Goal: Task Accomplishment & Management: Complete application form

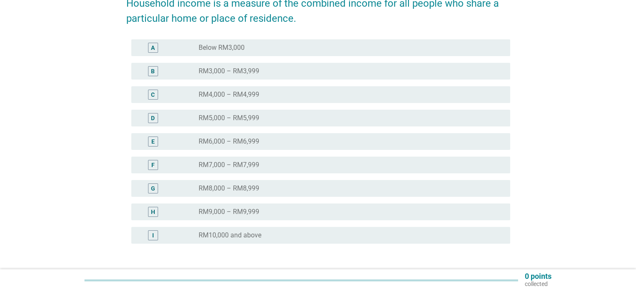
scroll to position [125, 0]
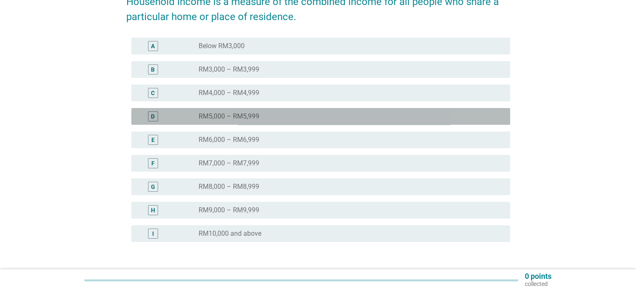
click at [255, 113] on label "RM5,000 – RM5,999" at bounding box center [229, 116] width 61 height 8
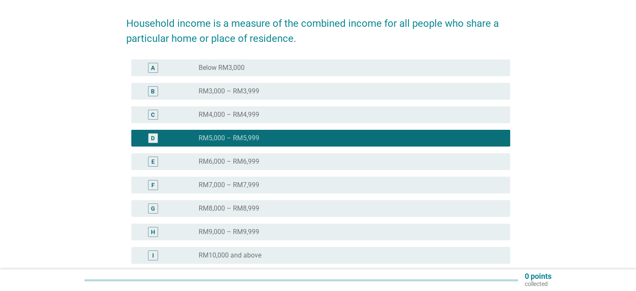
scroll to position [186, 0]
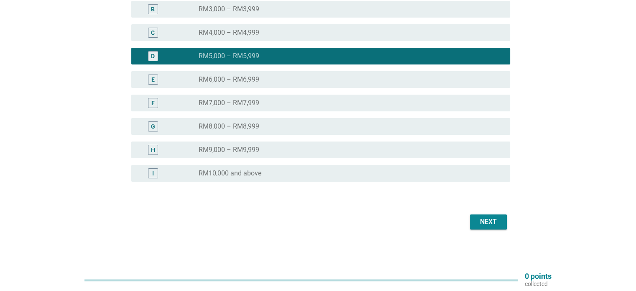
click at [496, 220] on div "Next" at bounding box center [488, 222] width 23 height 10
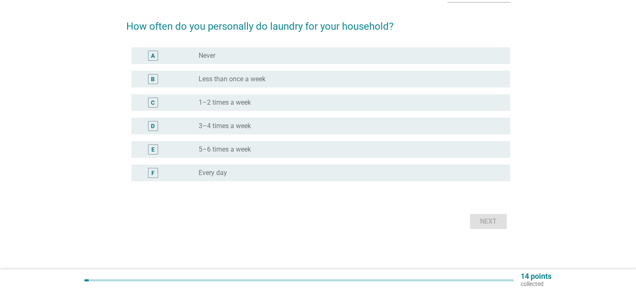
scroll to position [0, 0]
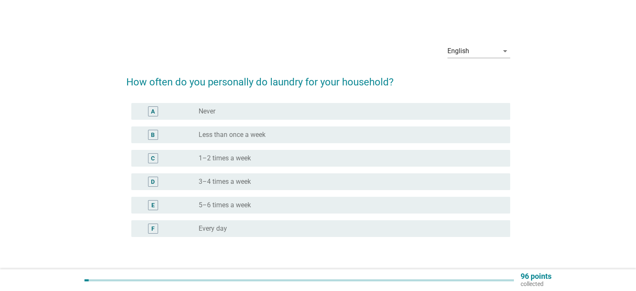
drag, startPoint x: 297, startPoint y: 182, endPoint x: 331, endPoint y: 187, distance: 34.2
click at [297, 183] on div "radio_button_unchecked 3–4 times a week" at bounding box center [348, 181] width 298 height 8
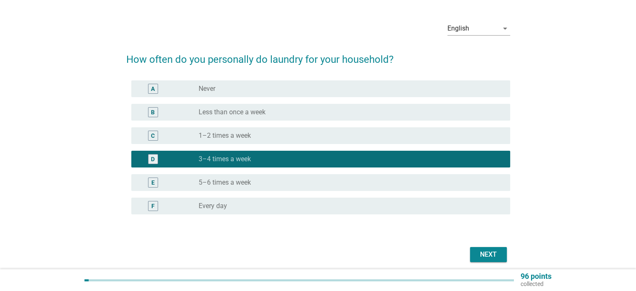
scroll to position [55, 0]
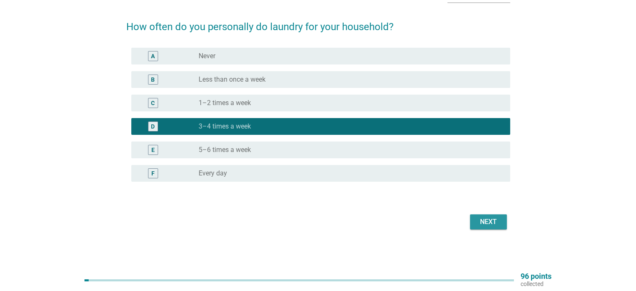
click at [496, 226] on button "Next" at bounding box center [488, 221] width 37 height 15
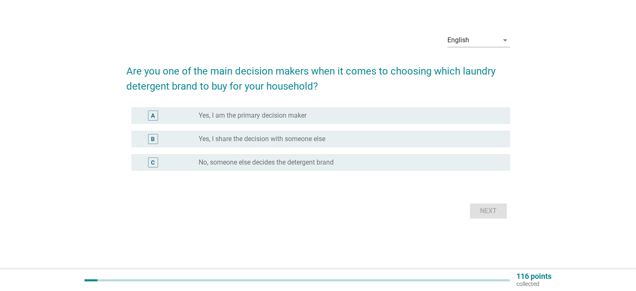
scroll to position [0, 0]
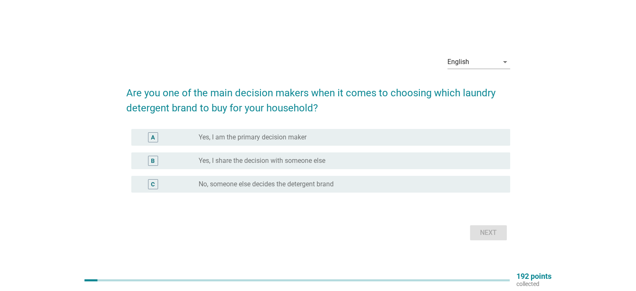
click at [247, 162] on label "Yes, I share the decision with someone else" at bounding box center [262, 160] width 127 height 8
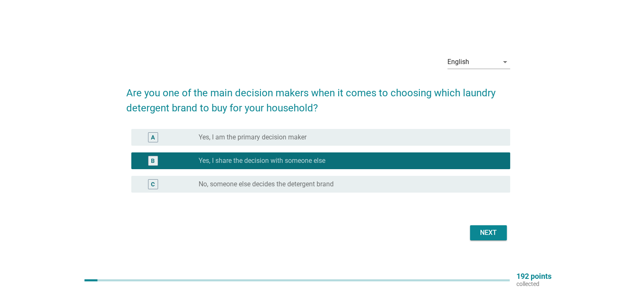
click at [481, 233] on div "Next" at bounding box center [488, 233] width 23 height 10
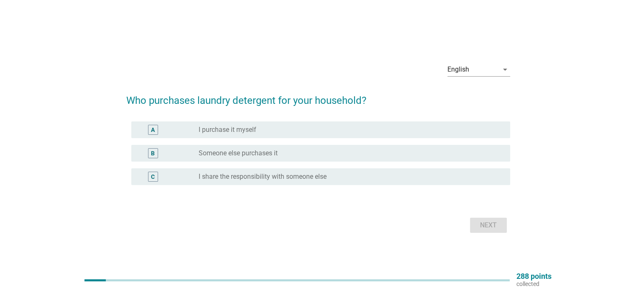
click at [259, 154] on label "Someone else purchases it" at bounding box center [238, 153] width 79 height 8
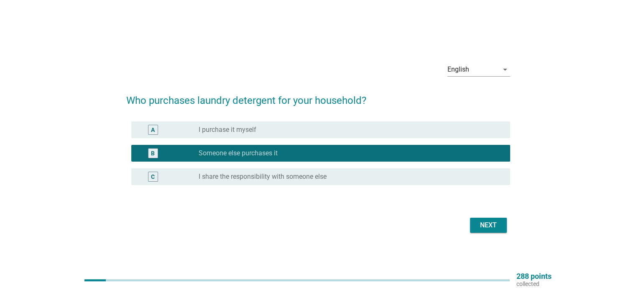
drag, startPoint x: 237, startPoint y: 177, endPoint x: 325, endPoint y: 190, distance: 89.2
click at [238, 177] on label "I share the responsibility with someone else" at bounding box center [263, 176] width 128 height 8
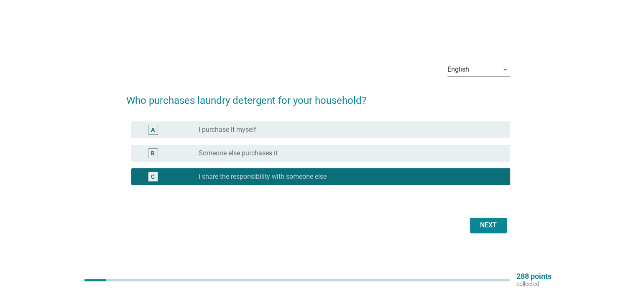
click at [490, 229] on div "Next" at bounding box center [488, 225] width 23 height 10
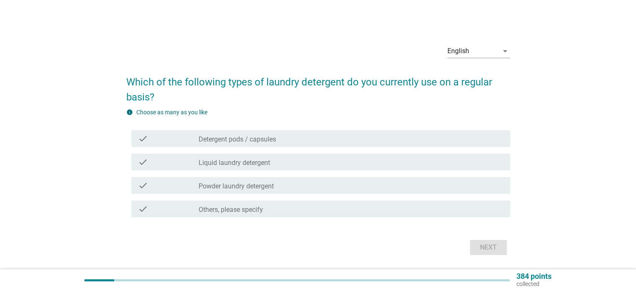
click at [246, 165] on label "Liquid laundry detergent" at bounding box center [235, 162] width 72 height 8
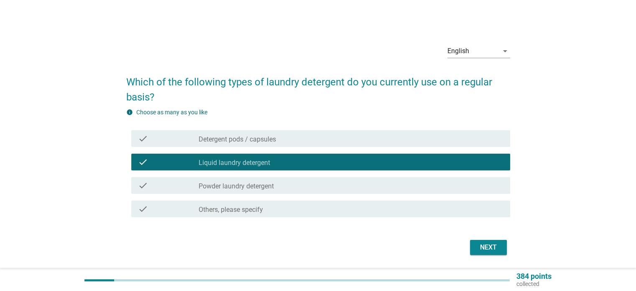
click at [493, 247] on div "Next" at bounding box center [488, 247] width 23 height 10
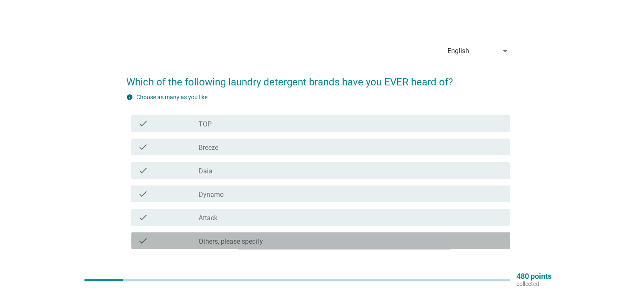
click at [228, 244] on label "Others, please specify" at bounding box center [231, 241] width 64 height 8
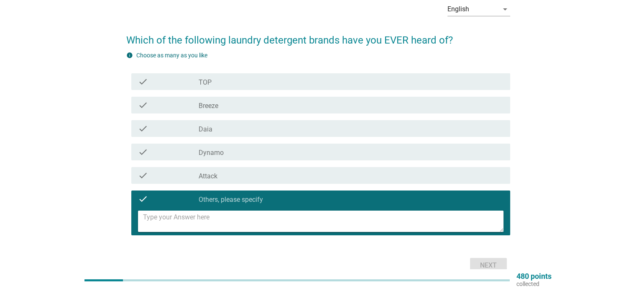
scroll to position [84, 0]
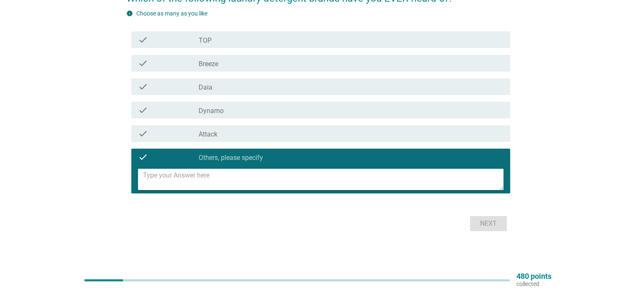
click at [222, 186] on textarea at bounding box center [323, 179] width 360 height 21
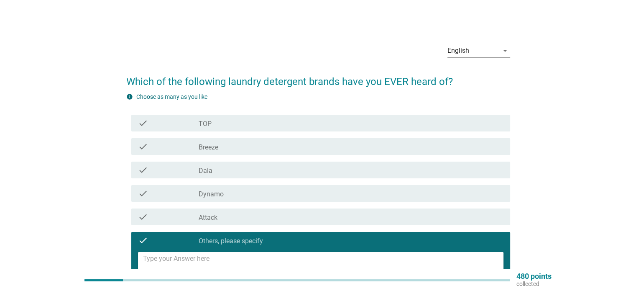
scroll to position [0, 0]
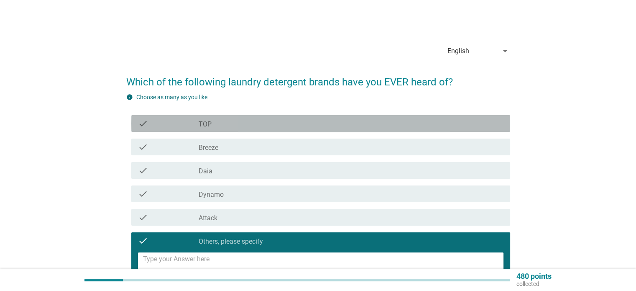
click at [229, 125] on div "check_box_outline_blank TOP" at bounding box center [351, 123] width 304 height 10
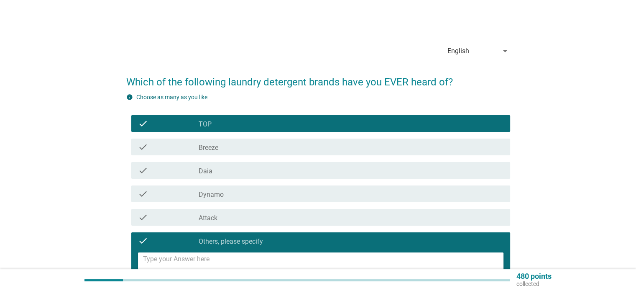
click at [225, 142] on div "check_box_outline_blank Breeze" at bounding box center [351, 147] width 304 height 10
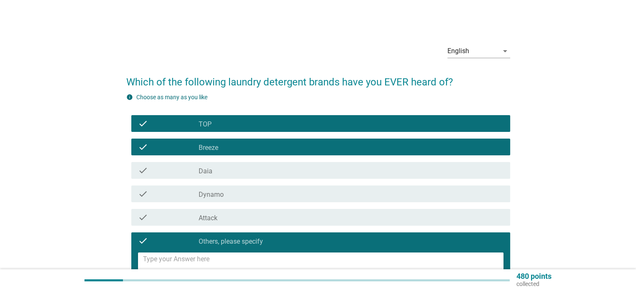
click at [220, 164] on div "check check_box_outline_blank Daia" at bounding box center [320, 170] width 379 height 17
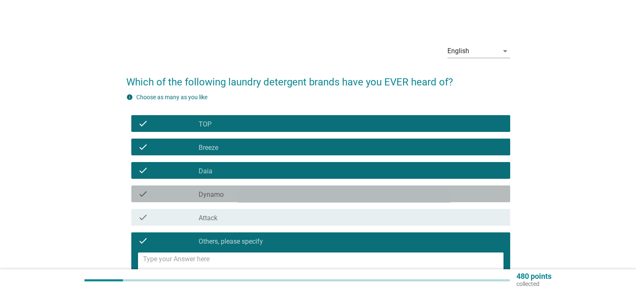
click at [226, 186] on div "check check_box_outline_blank Dynamo" at bounding box center [320, 193] width 379 height 17
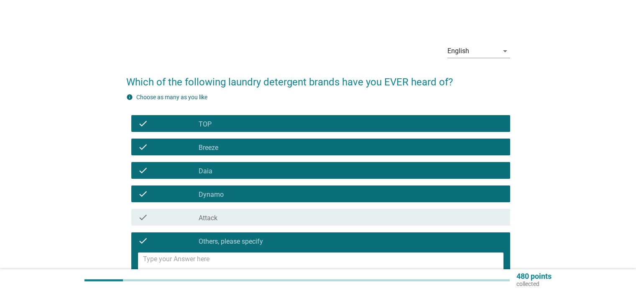
click at [239, 212] on div "check check_box_outline_blank Attack" at bounding box center [320, 217] width 379 height 17
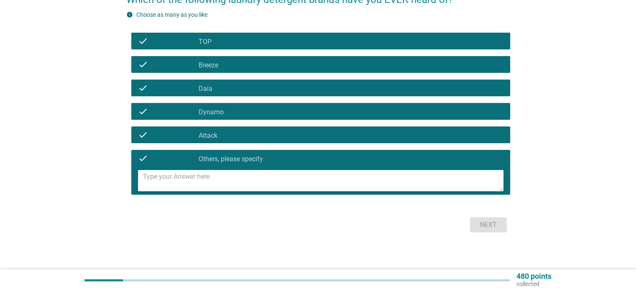
scroll to position [84, 0]
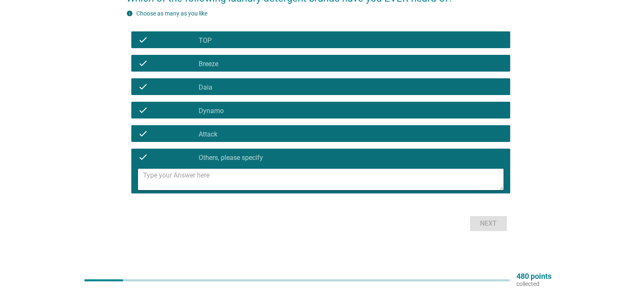
click at [156, 183] on textarea at bounding box center [323, 179] width 360 height 21
type textarea "b"
click at [148, 158] on div "check" at bounding box center [168, 157] width 61 height 10
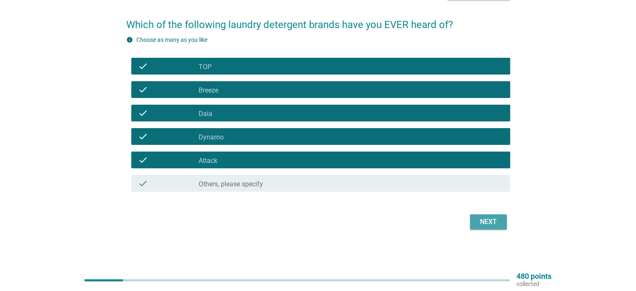
click at [494, 224] on div "Next" at bounding box center [488, 222] width 23 height 10
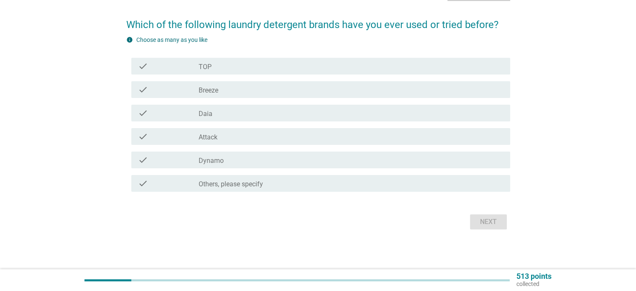
scroll to position [0, 0]
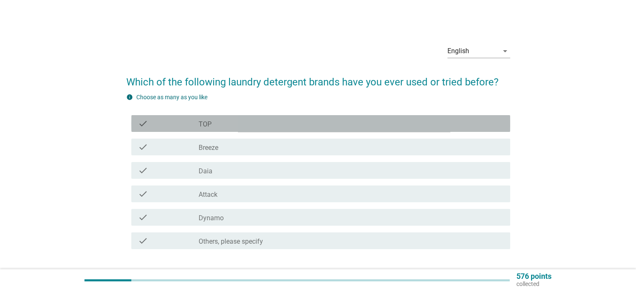
click at [228, 120] on div "check_box_outline_blank TOP" at bounding box center [351, 123] width 304 height 10
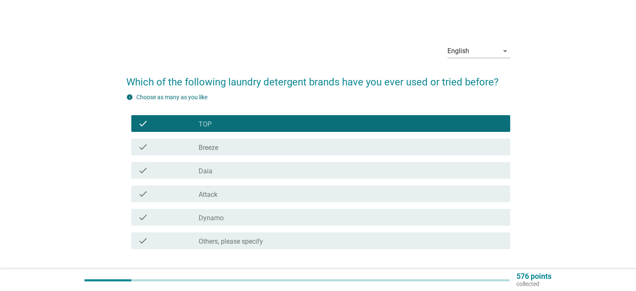
click at [221, 148] on div "check_box_outline_blank Breeze" at bounding box center [351, 147] width 304 height 10
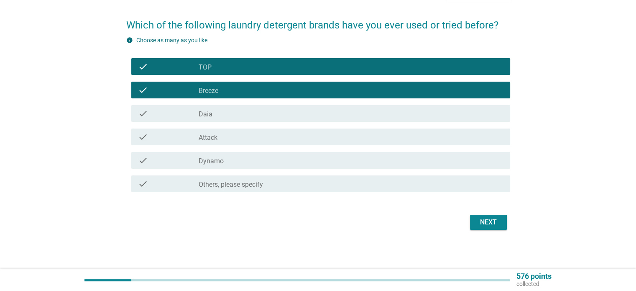
scroll to position [57, 0]
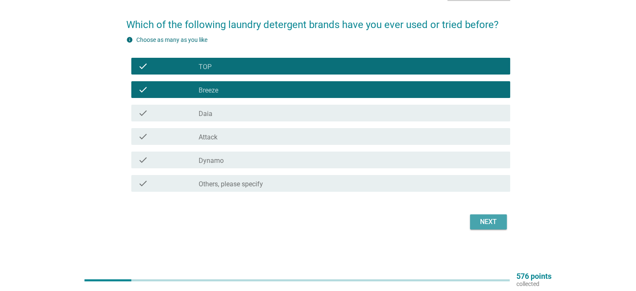
click at [493, 222] on div "Next" at bounding box center [488, 222] width 23 height 10
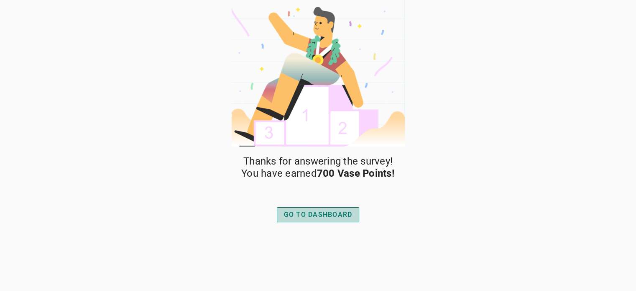
click at [317, 216] on div "GO TO DASHBOARD" at bounding box center [318, 215] width 69 height 10
